Goal: Task Accomplishment & Management: Use online tool/utility

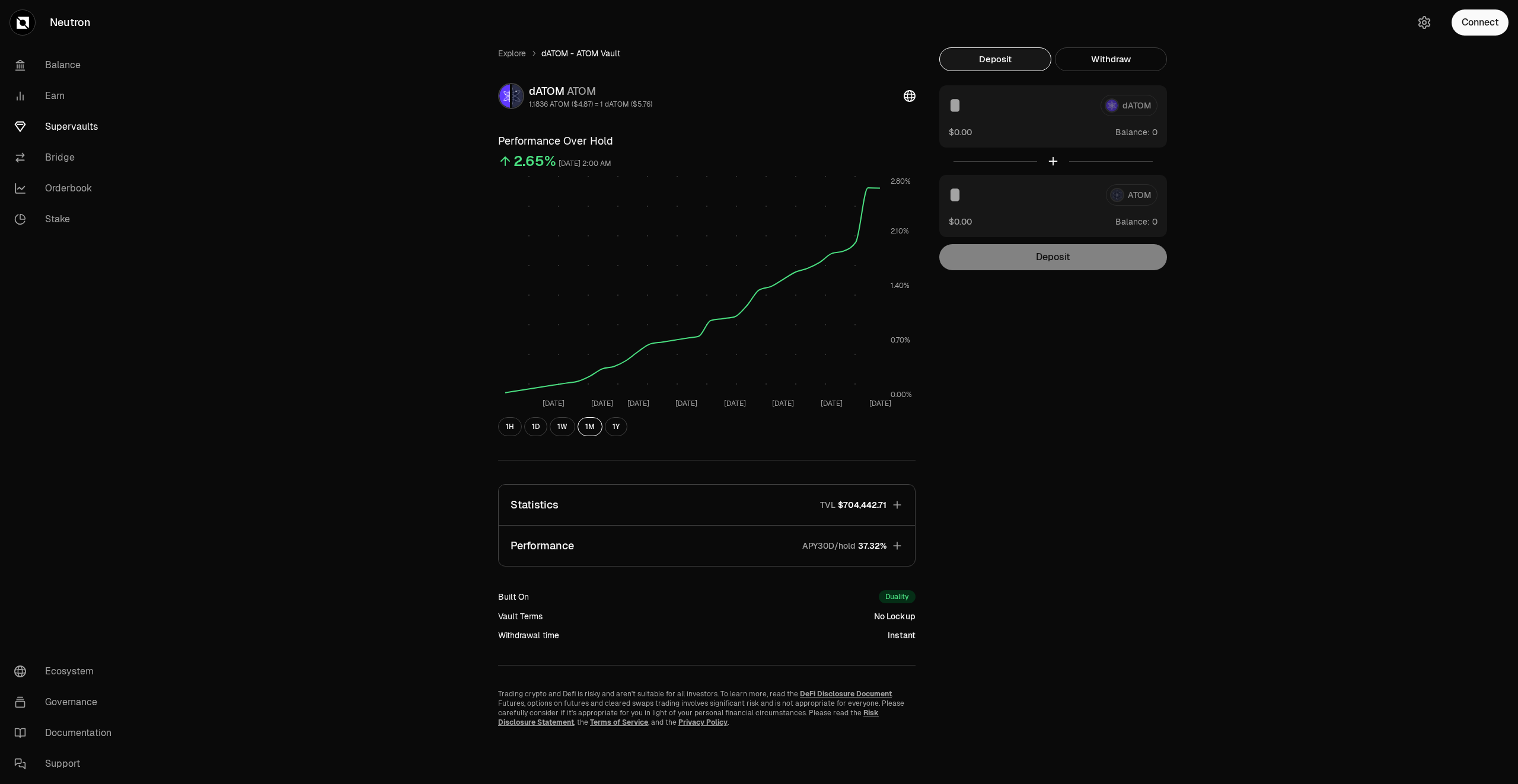
click at [86, 127] on link "Supervaults" at bounding box center [66, 126] width 123 height 31
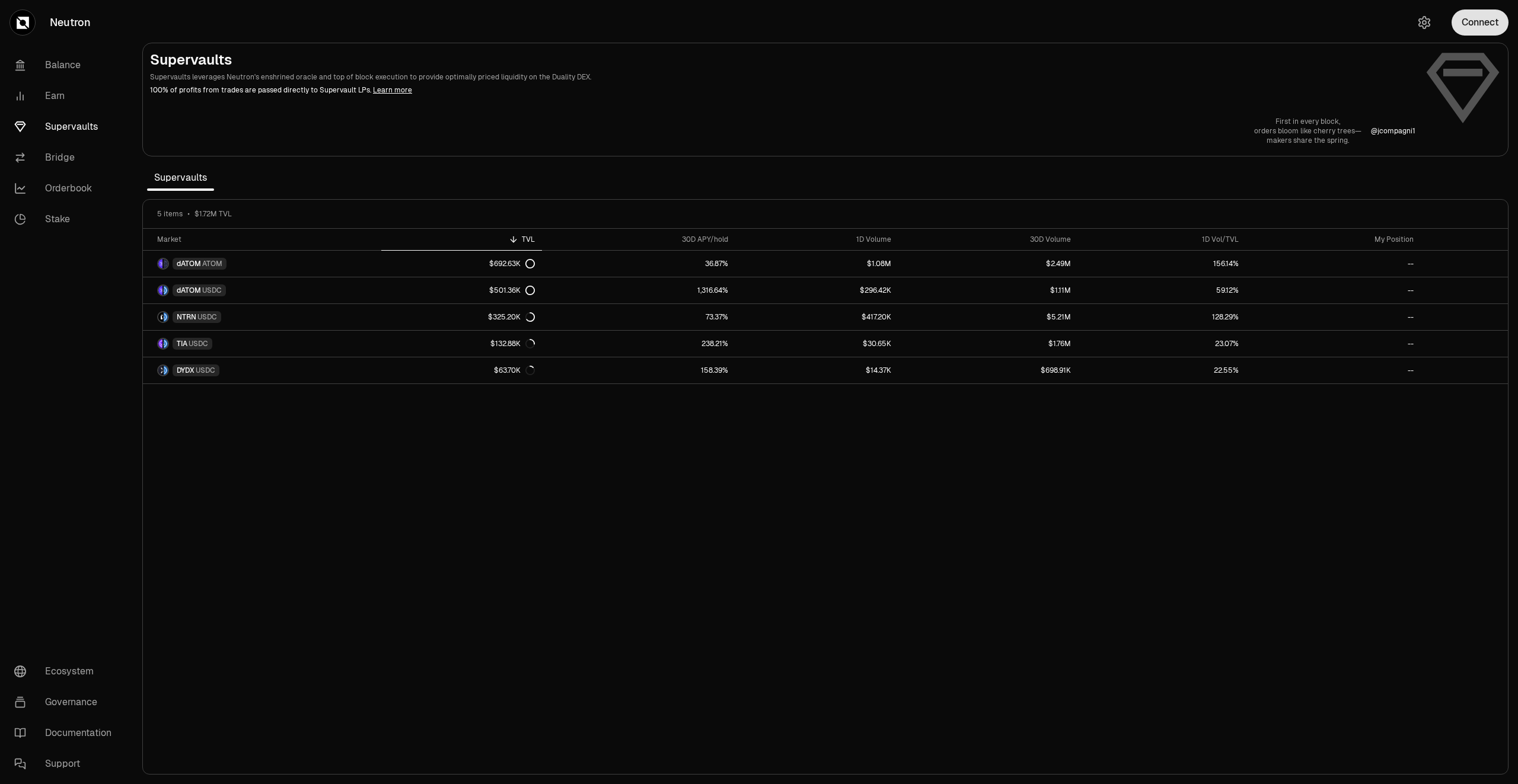
click at [1480, 29] on button "Connect" at bounding box center [1480, 23] width 57 height 26
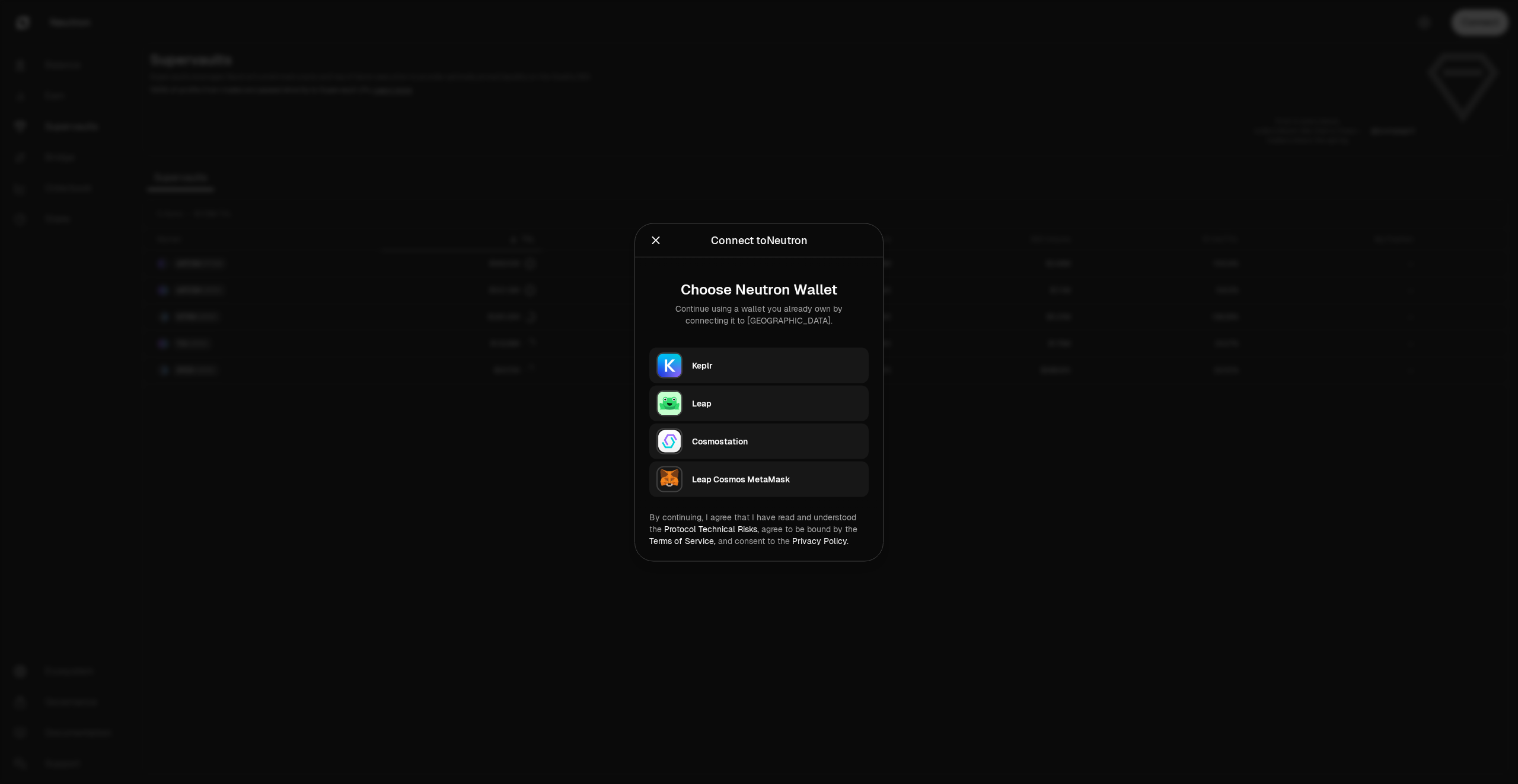
click at [768, 361] on div "Keplr" at bounding box center [776, 365] width 170 height 12
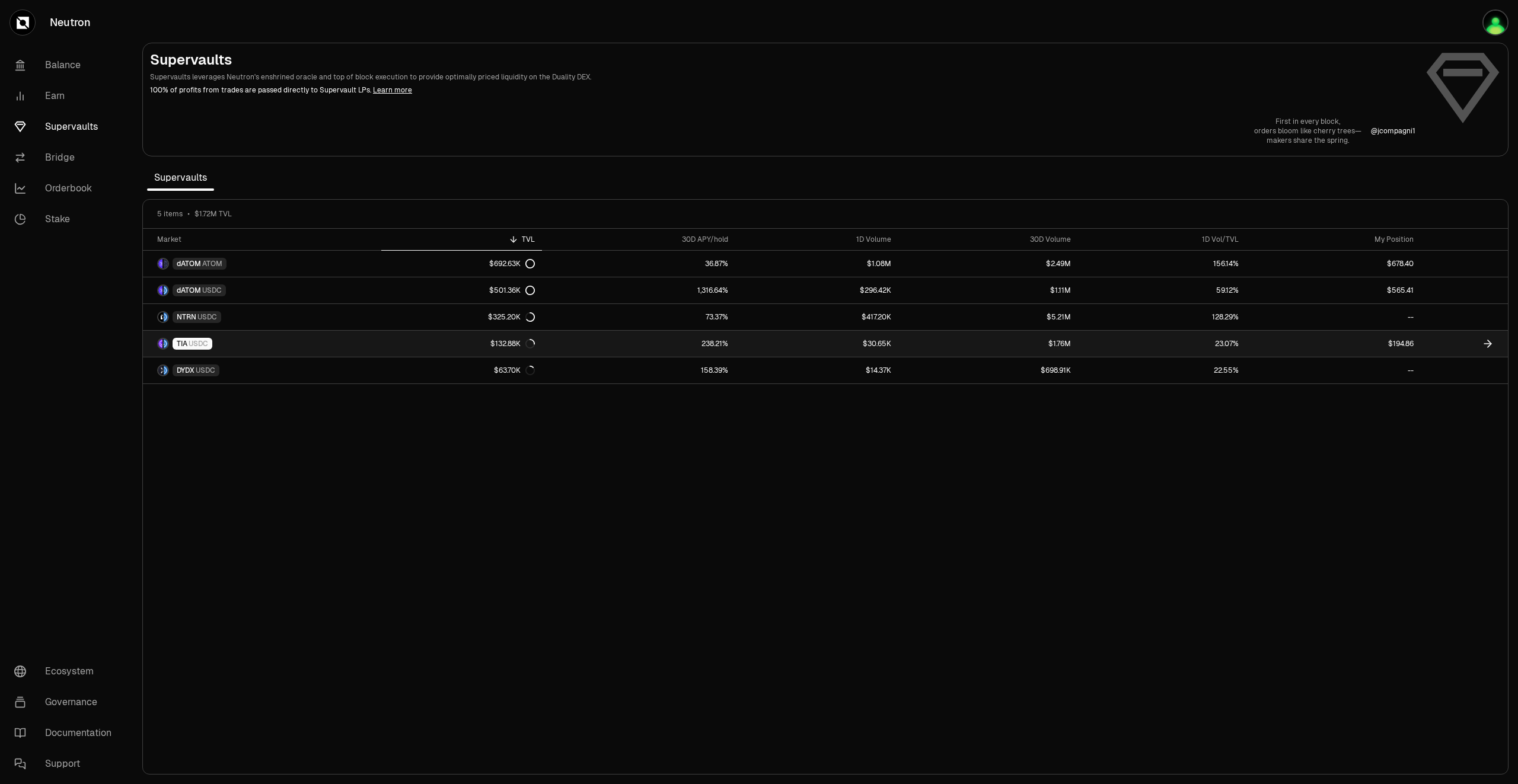
click at [1438, 343] on link at bounding box center [1464, 343] width 87 height 26
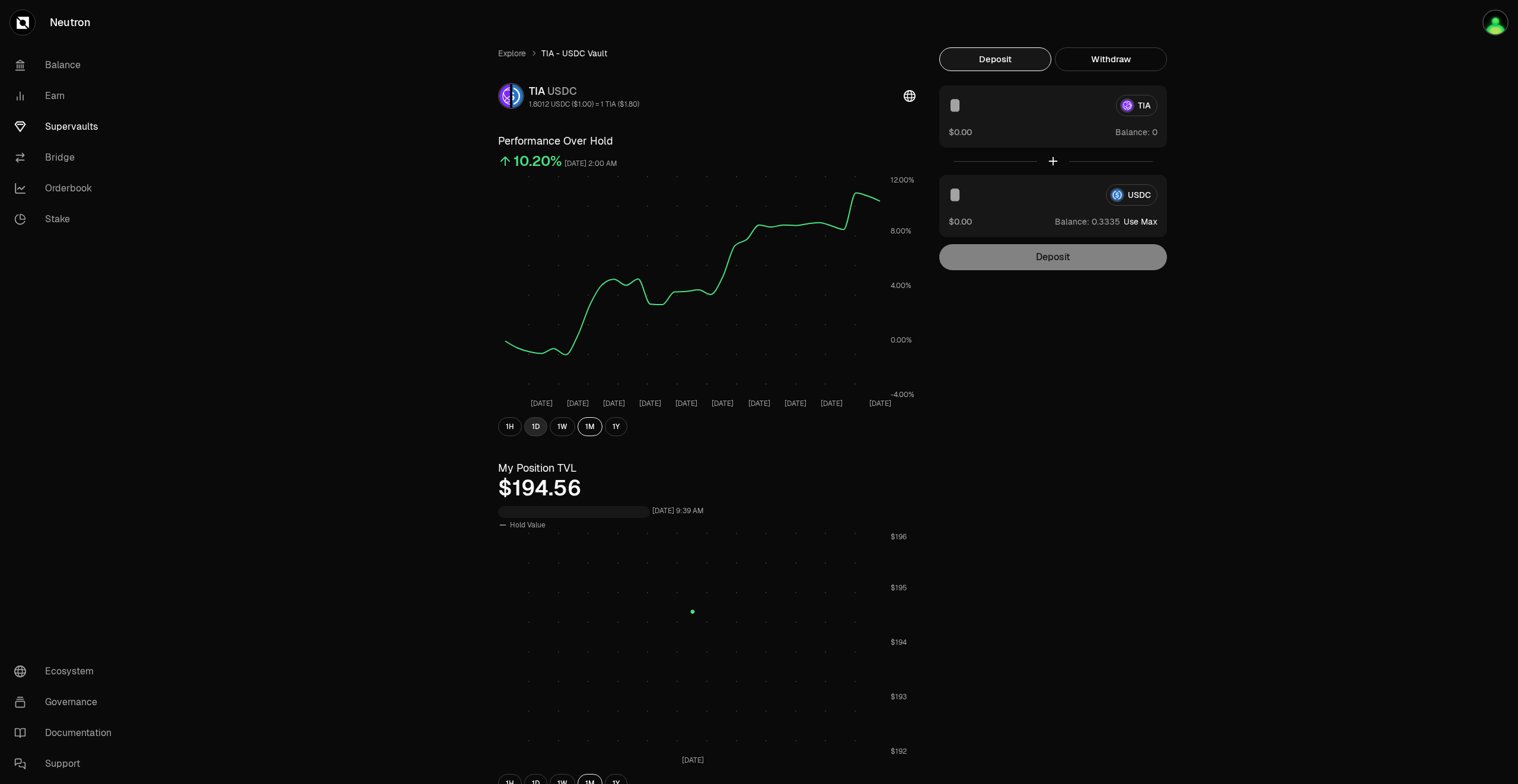
click at [533, 426] on button "1D" at bounding box center [535, 427] width 23 height 19
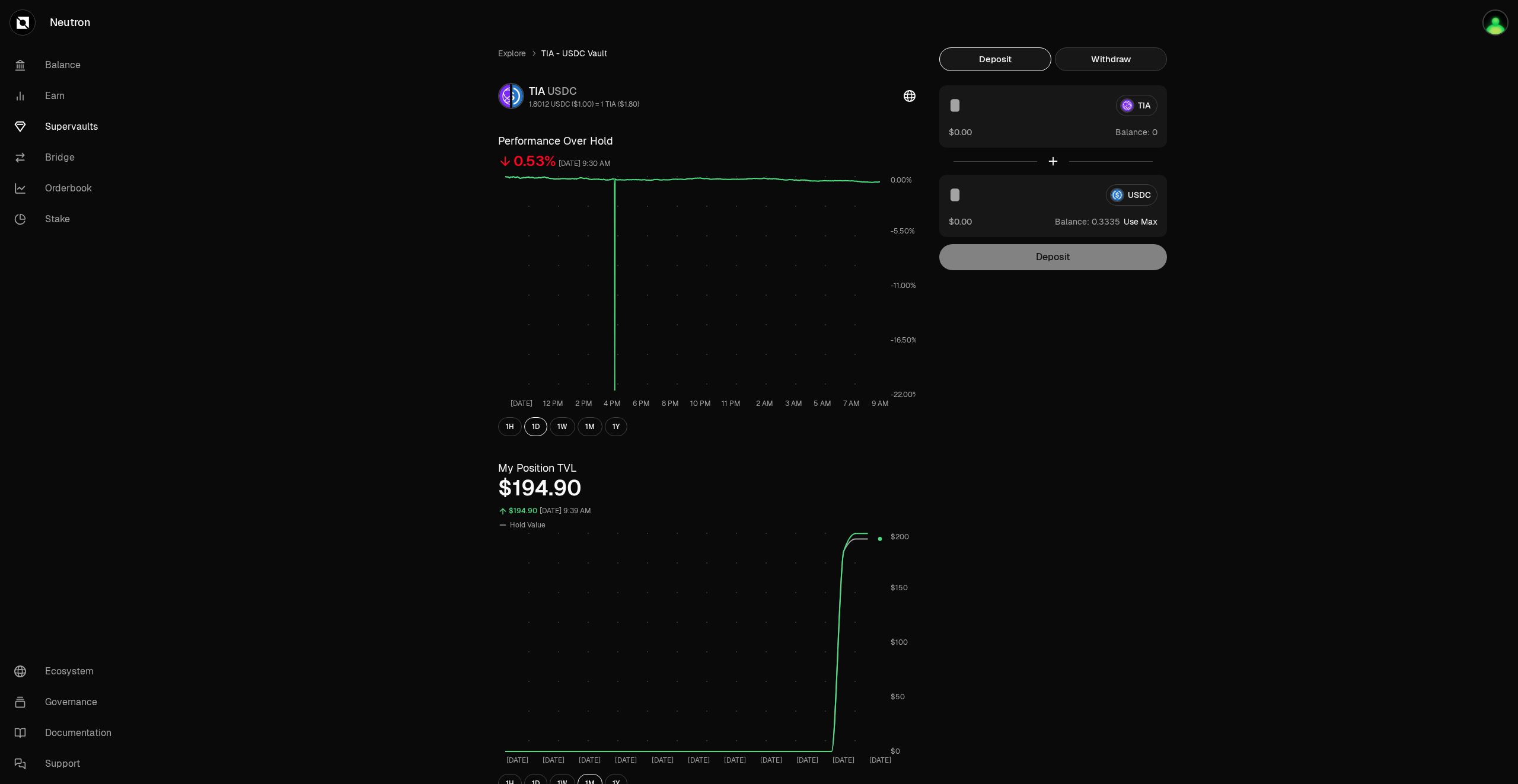
click at [1137, 56] on button "Withdraw" at bounding box center [1111, 59] width 112 height 24
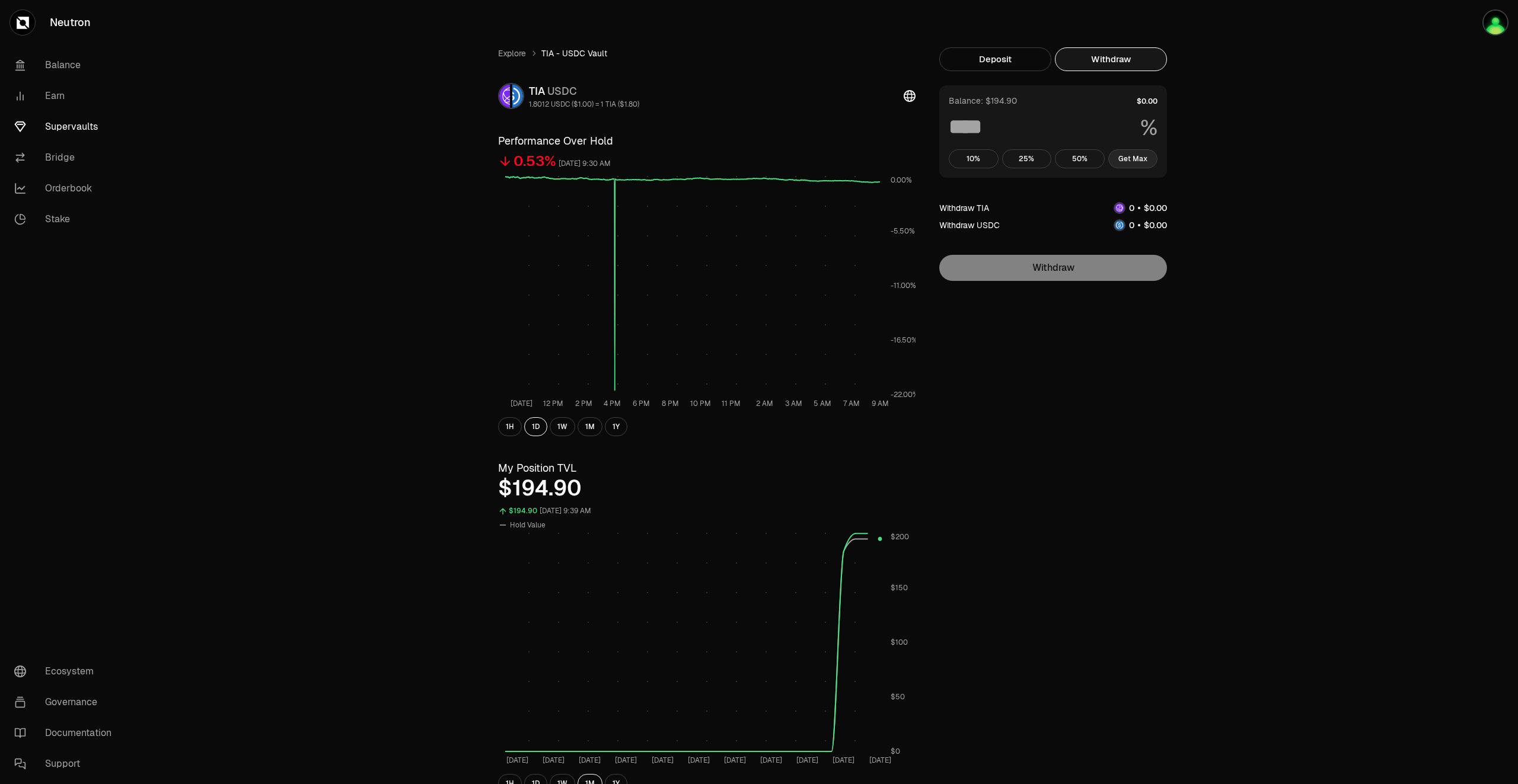
click at [1131, 160] on button "Get Max" at bounding box center [1132, 159] width 50 height 19
type input "***"
click at [62, 124] on link "Supervaults" at bounding box center [66, 126] width 123 height 31
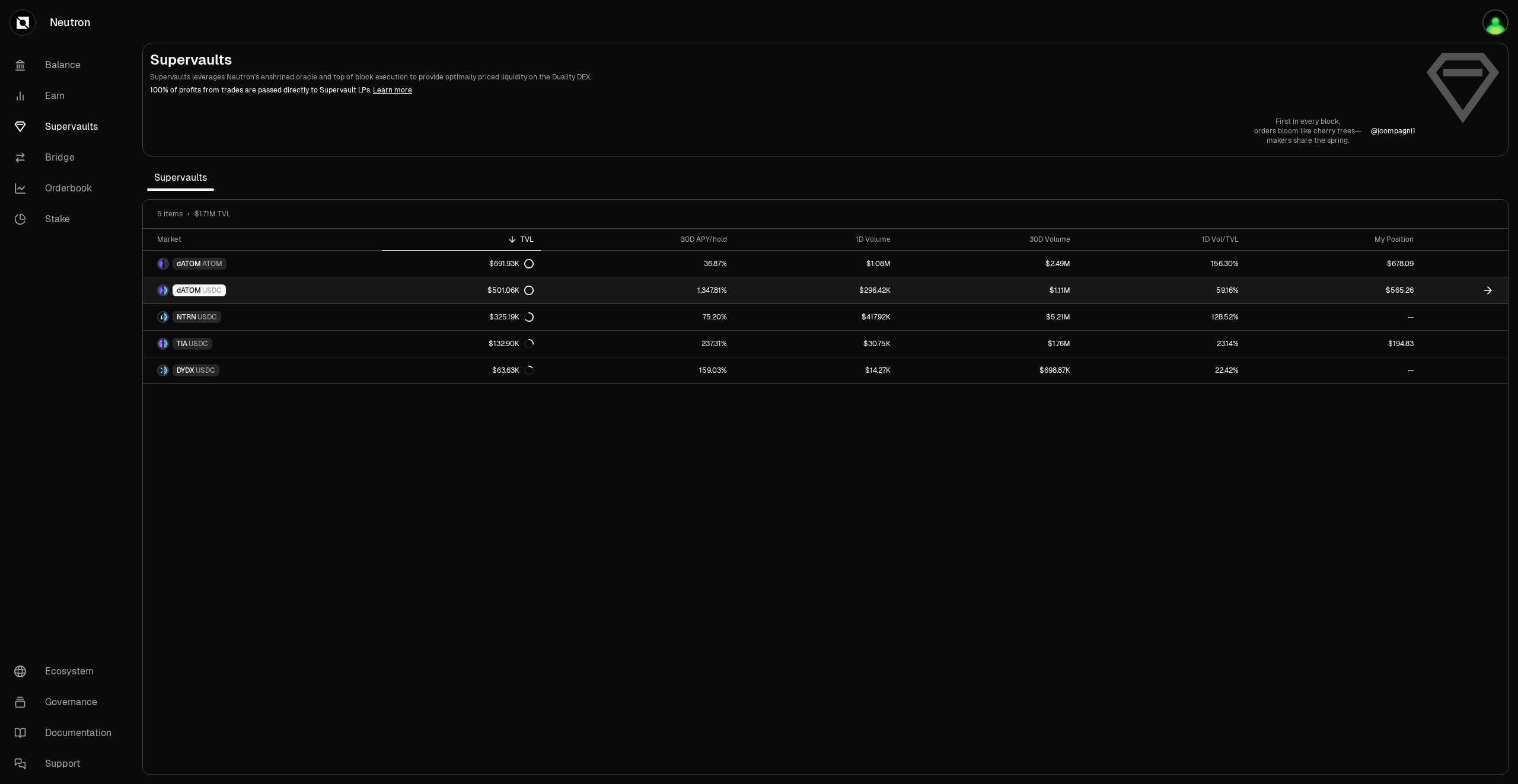
click at [1487, 288] on icon at bounding box center [1487, 290] width 12 height 12
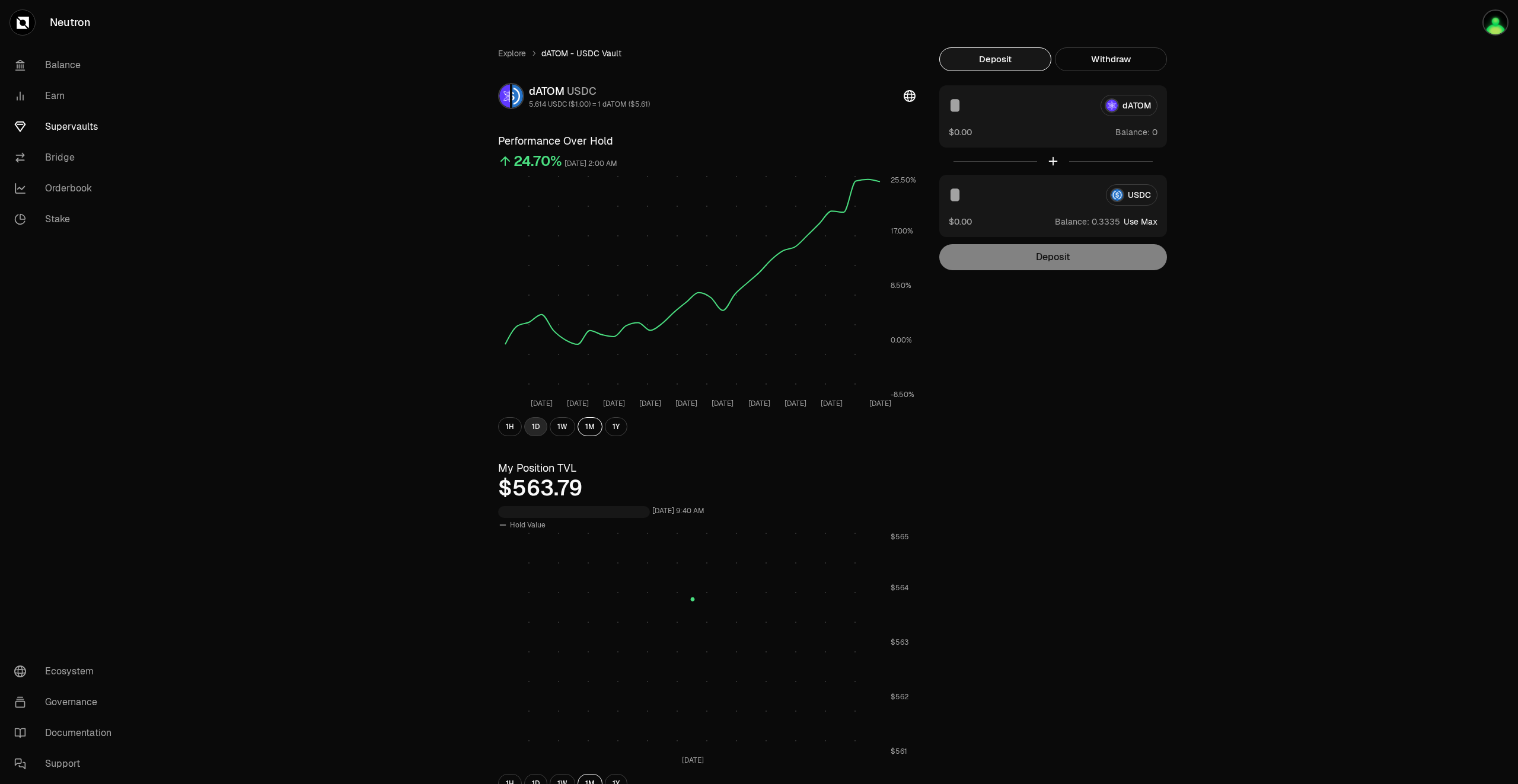
click at [545, 430] on button "1D" at bounding box center [535, 427] width 23 height 19
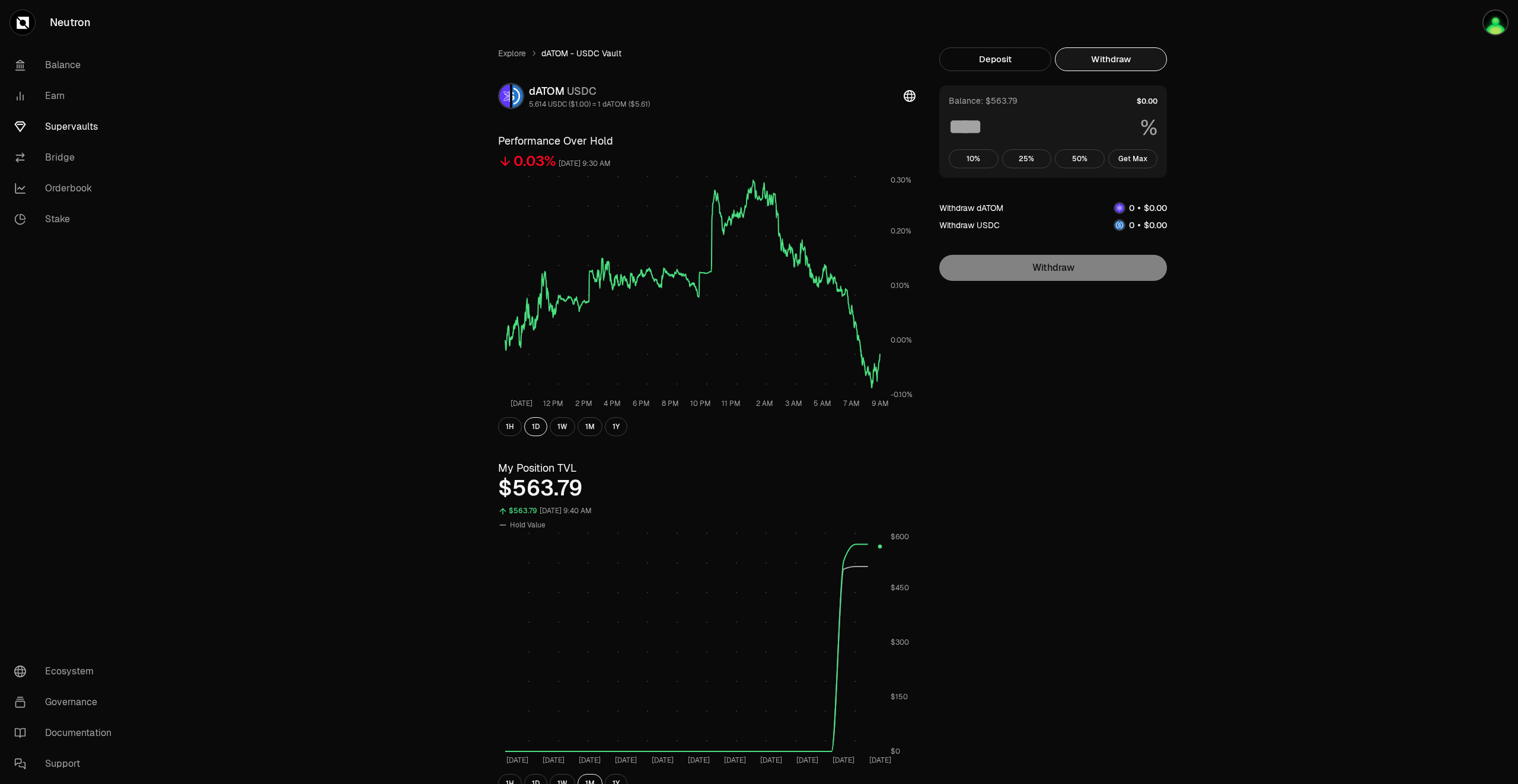
click at [1129, 65] on button "Withdraw" at bounding box center [1111, 59] width 112 height 24
click at [1140, 158] on button "Get Max" at bounding box center [1132, 159] width 50 height 19
type input "***"
drag, startPoint x: 58, startPoint y: 121, endPoint x: 122, endPoint y: 126, distance: 64.2
click at [58, 122] on link "Supervaults" at bounding box center [66, 126] width 123 height 31
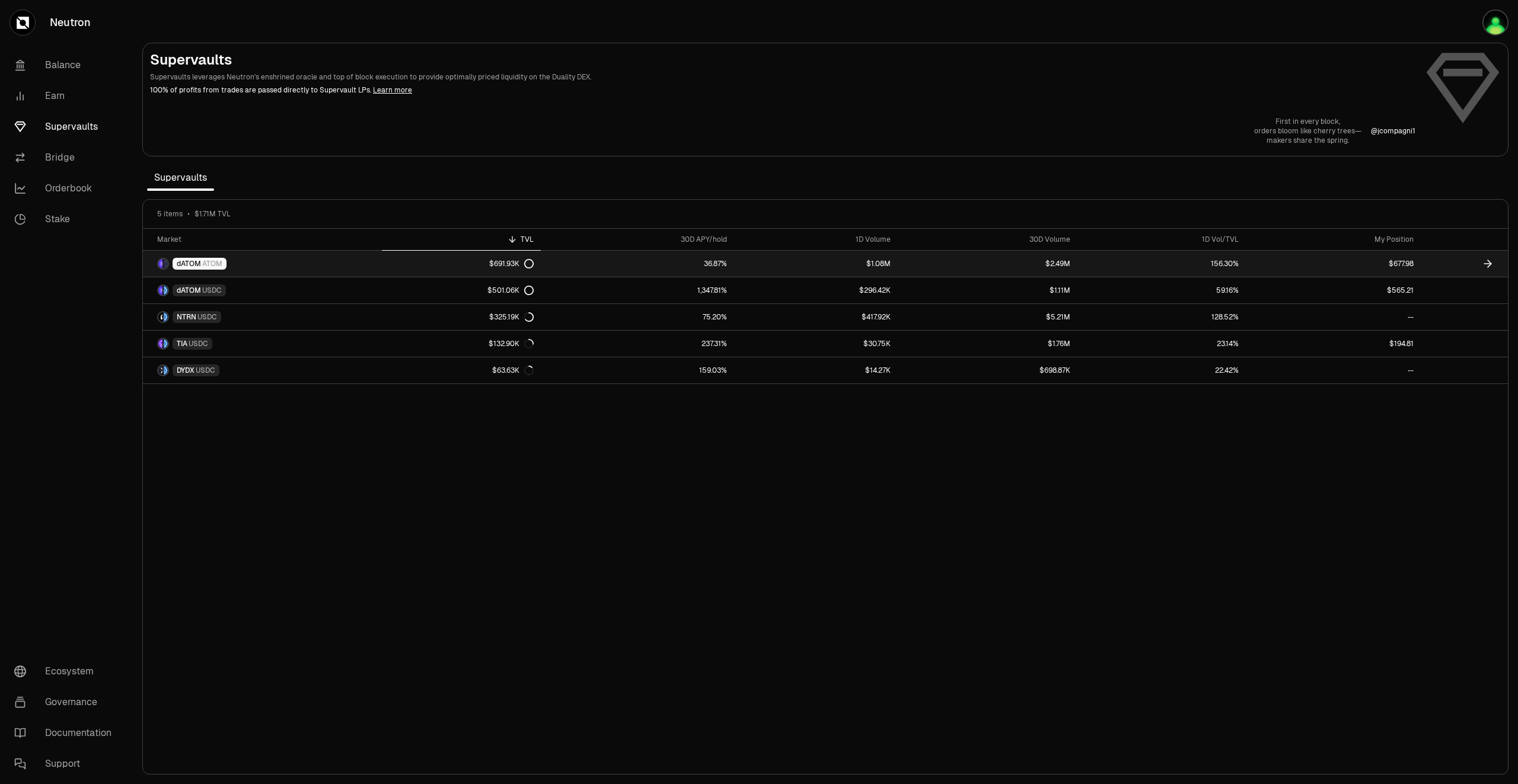
click at [1461, 263] on link at bounding box center [1464, 264] width 87 height 26
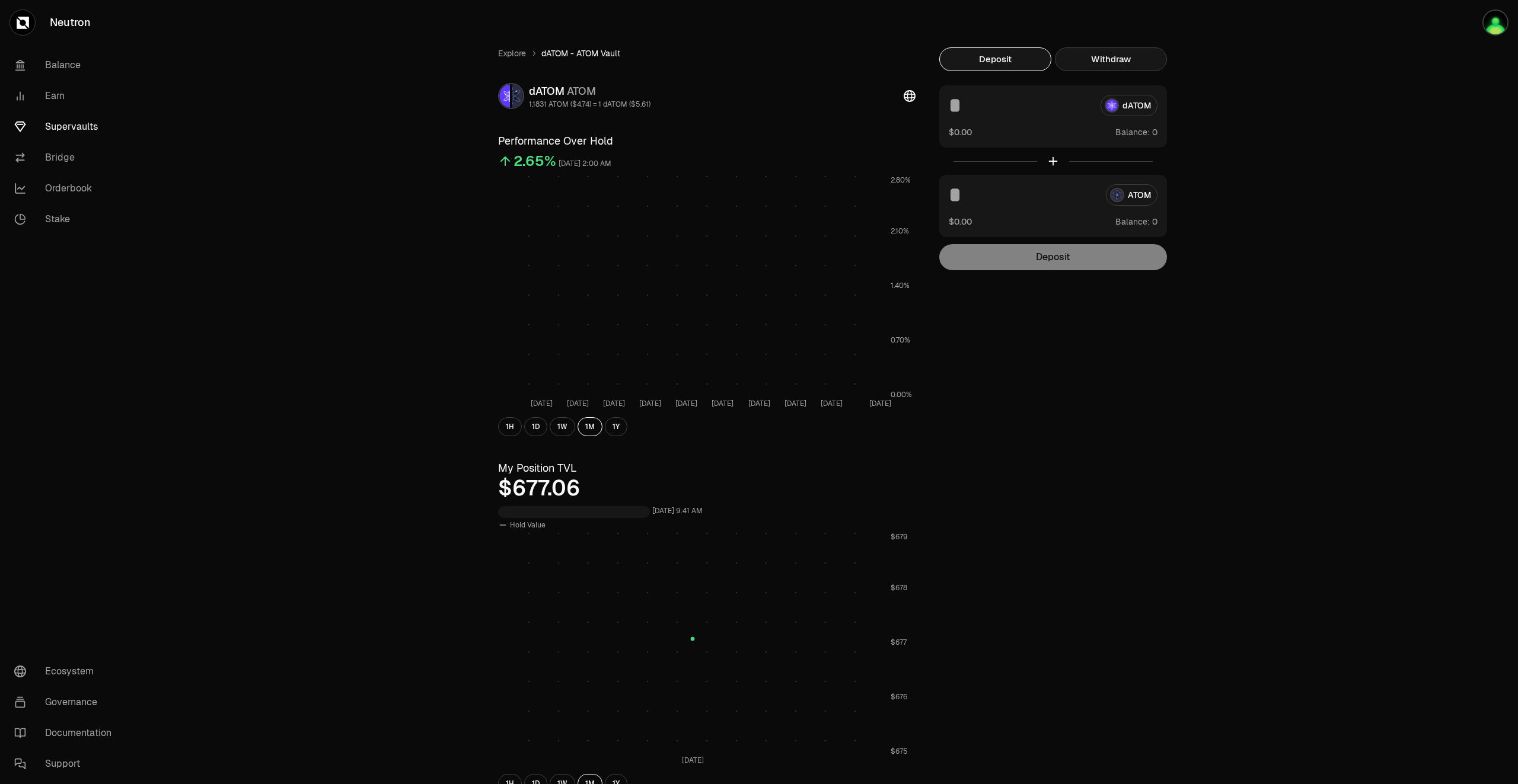
click at [1085, 66] on button "Withdraw" at bounding box center [1111, 59] width 112 height 24
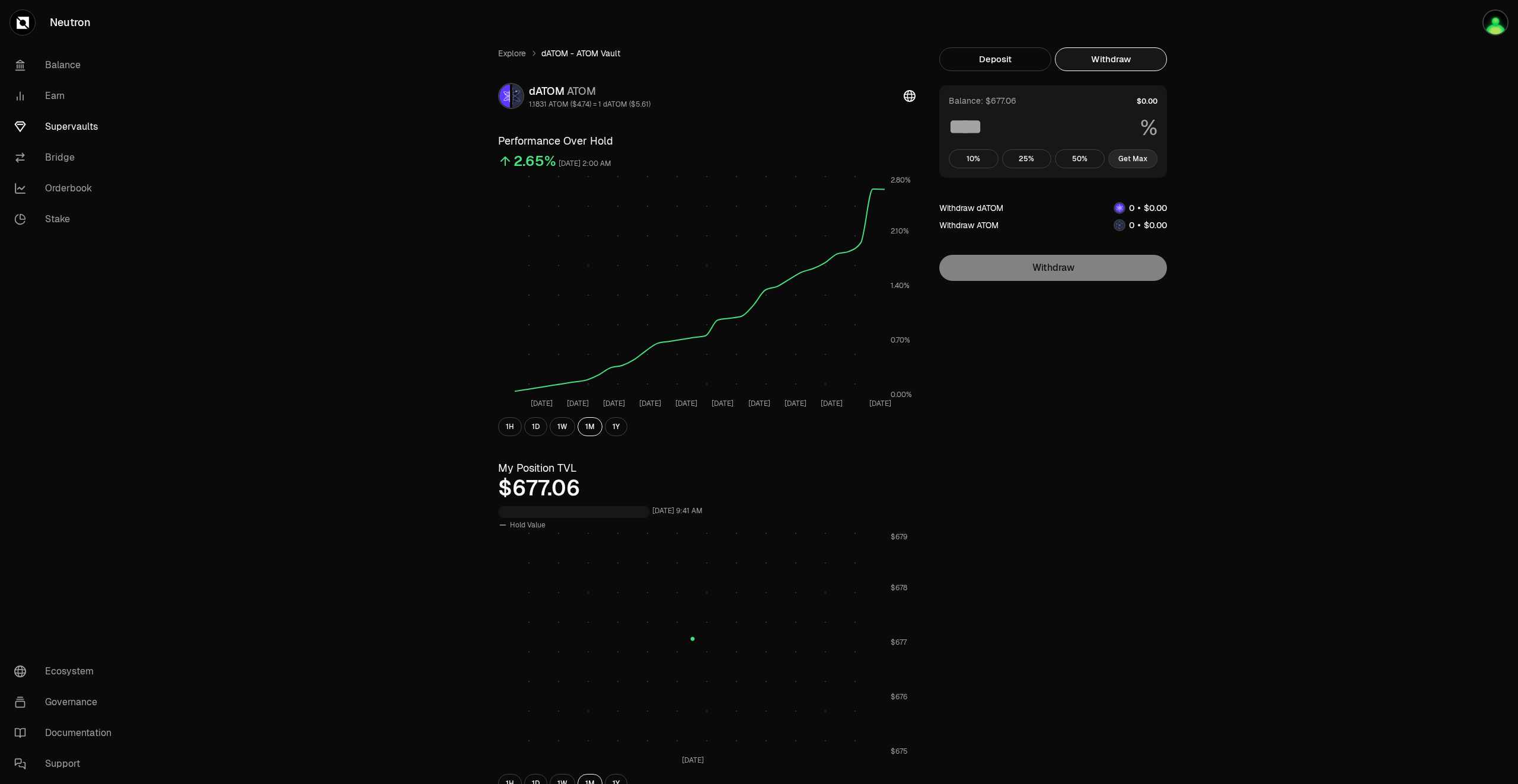
click at [1145, 163] on button "Get Max" at bounding box center [1132, 159] width 50 height 19
type input "***"
